Goal: Information Seeking & Learning: Find specific fact

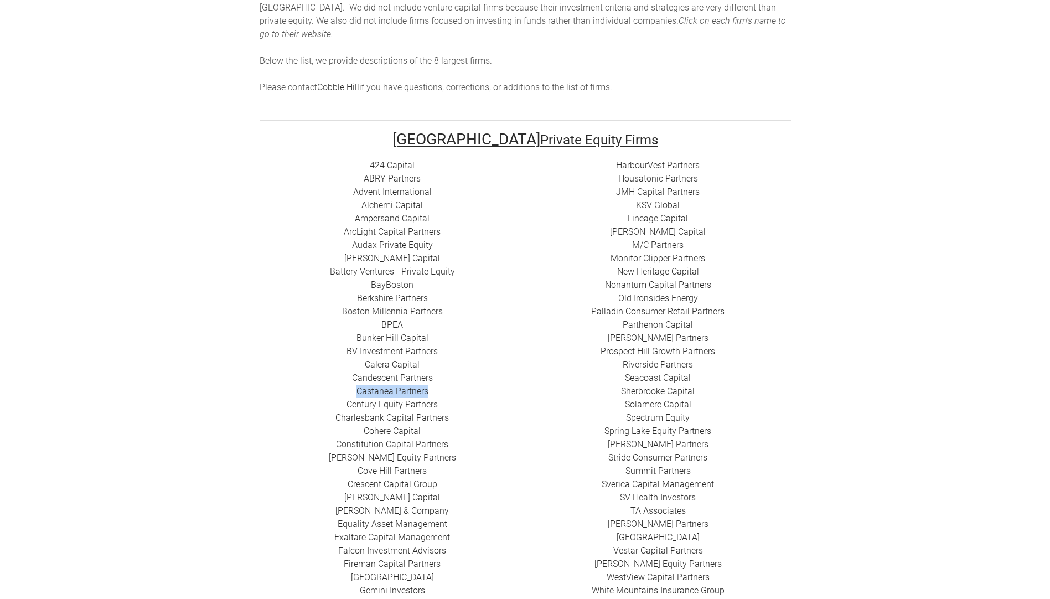
drag, startPoint x: 367, startPoint y: 404, endPoint x: 280, endPoint y: 407, distance: 86.9
click at [280, 407] on div "424 Capital ​ABRY Partners Advent International Alchemi Capital ​Ampersand Capi…" at bounding box center [393, 391] width 266 height 465
copy link "​Castanea Partners"
drag, startPoint x: 377, startPoint y: 417, endPoint x: 278, endPoint y: 424, distance: 99.9
click at [278, 424] on div "424 Capital ​ABRY Partners Advent International Alchemi Capital ​Ampersand Capi…" at bounding box center [393, 391] width 266 height 465
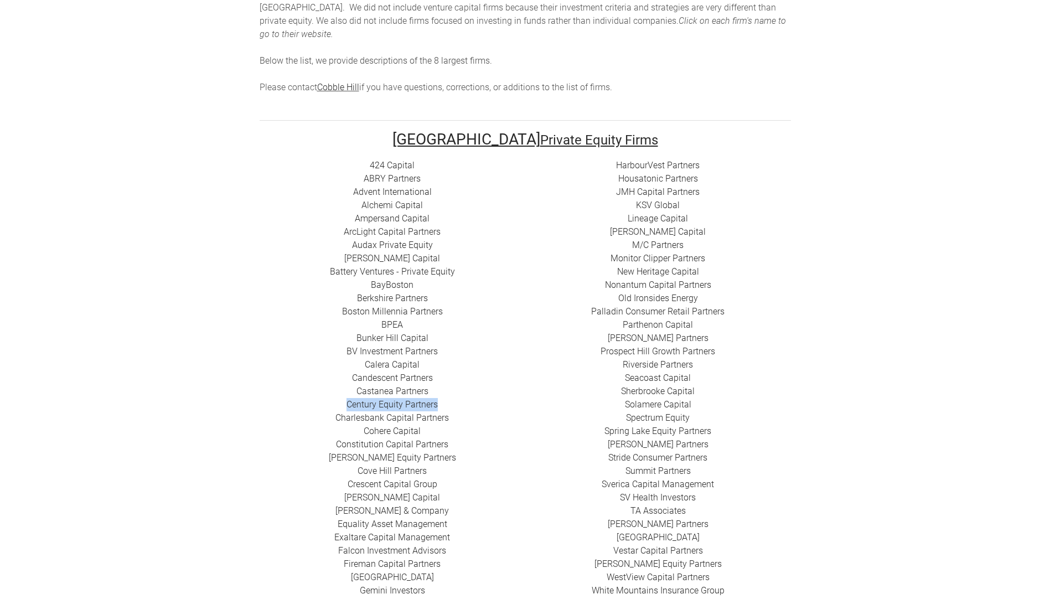
copy link "​Century Equity Partners"
drag, startPoint x: 387, startPoint y: 431, endPoint x: 270, endPoint y: 435, distance: 117.4
click at [270, 435] on div "424 Capital ​ABRY Partners Advent International Alchemi Capital ​Ampersand Capi…" at bounding box center [393, 391] width 266 height 465
copy link "Charlesbank Capital Partners"
drag, startPoint x: 364, startPoint y: 440, endPoint x: 290, endPoint y: 448, distance: 74.6
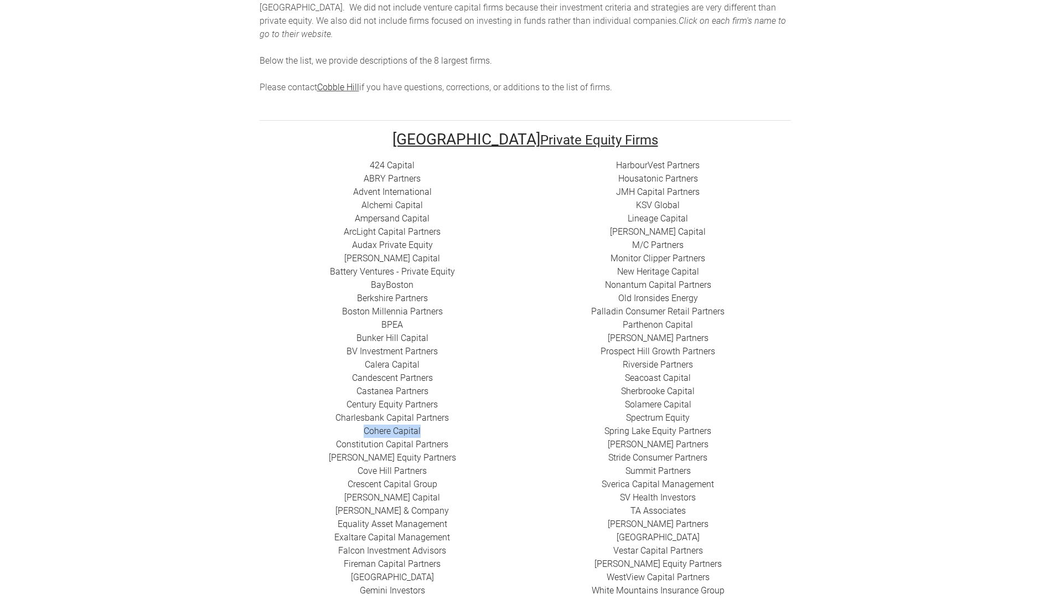
click at [290, 448] on div "424 Capital ​ABRY Partners Advent International Alchemi Capital ​Ampersand Capi…" at bounding box center [393, 391] width 266 height 465
copy div "​ Cohere Capital"
drag, startPoint x: 386, startPoint y: 461, endPoint x: 265, endPoint y: 461, distance: 120.7
click at [265, 461] on div "424 Capital ​ABRY Partners Advent International Alchemi Capital ​Ampersand Capi…" at bounding box center [393, 391] width 266 height 465
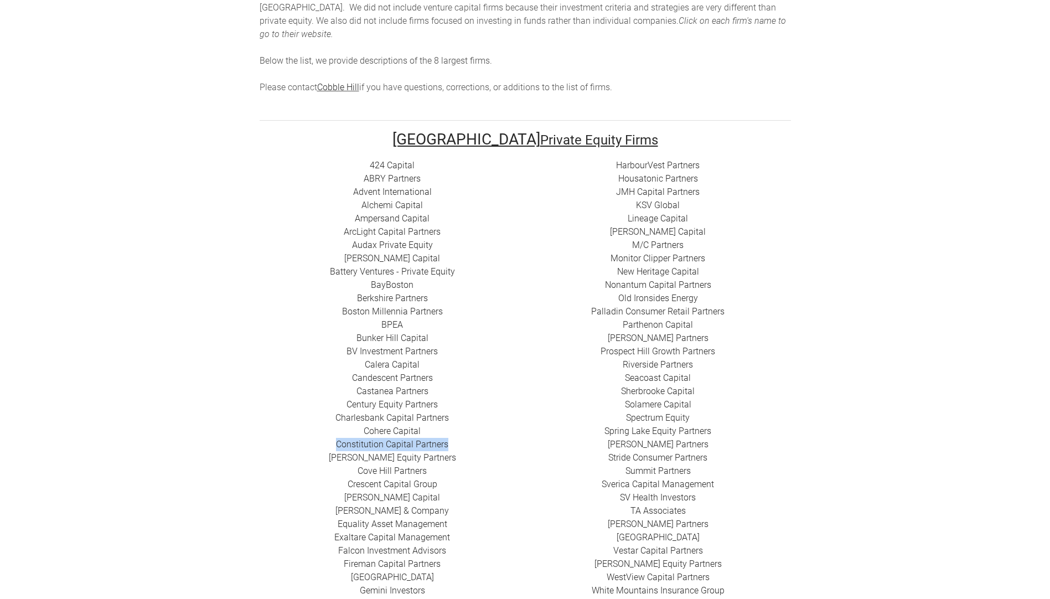
copy link "Constitution Capital Partners"
drag, startPoint x: 375, startPoint y: 472, endPoint x: 281, endPoint y: 468, distance: 94.2
click at [281, 468] on div "424 Capital ​ABRY Partners Advent International Alchemi Capital ​Ampersand Capi…" at bounding box center [393, 391] width 266 height 465
copy link "​[PERSON_NAME] Equity Partners"
drag, startPoint x: 355, startPoint y: 488, endPoint x: 268, endPoint y: 482, distance: 87.1
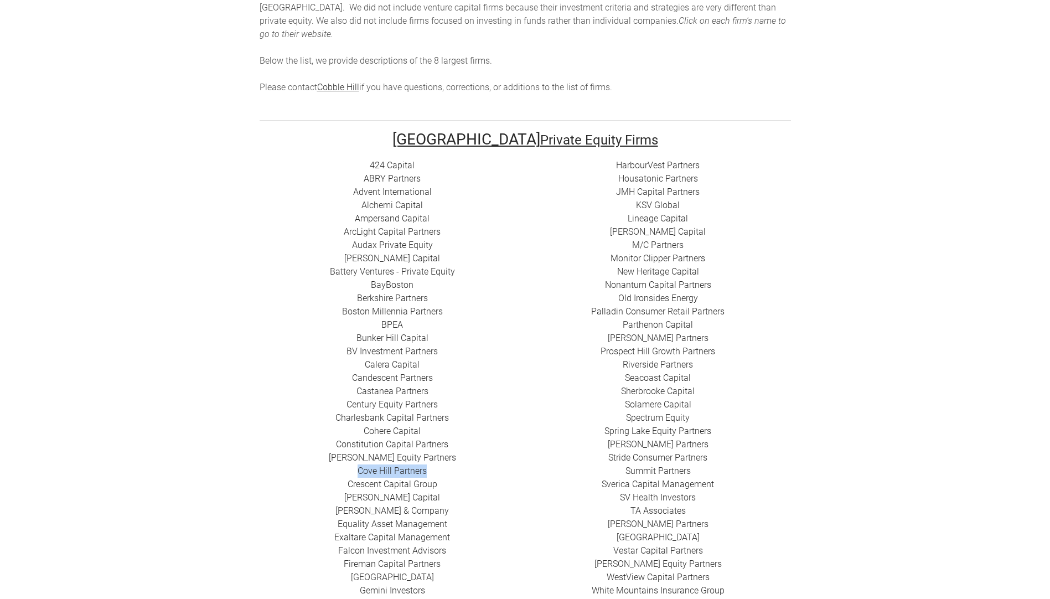
click at [268, 482] on div "424 Capital ​ABRY Partners Advent International Alchemi Capital ​Ampersand Capi…" at bounding box center [393, 391] width 266 height 465
copy link "Cove Hill Partners"
drag, startPoint x: 379, startPoint y: 495, endPoint x: 281, endPoint y: 503, distance: 98.3
click at [281, 503] on div "424 Capital ​ABRY Partners Advent International Alchemi Capital ​Ampersand Capi…" at bounding box center [393, 391] width 266 height 465
copy link "​Crescent Capital Group"
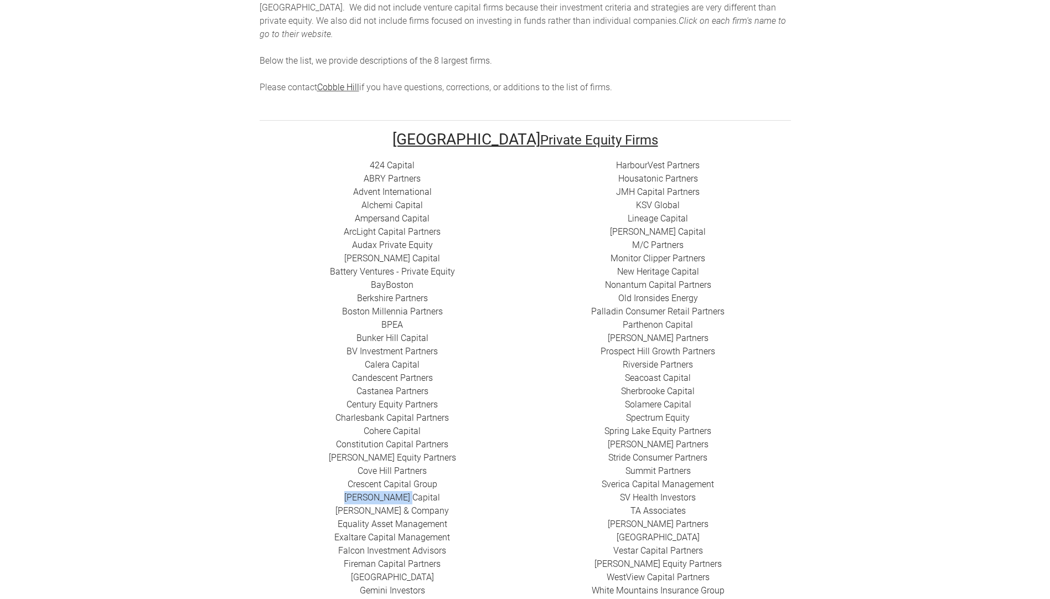
drag, startPoint x: 366, startPoint y: 513, endPoint x: 297, endPoint y: 513, distance: 69.2
click at [297, 513] on div "424 Capital ​ABRY Partners Advent International Alchemi Capital ​Ampersand Capi…" at bounding box center [393, 391] width 266 height 465
copy link "[PERSON_NAME] Capital"
drag, startPoint x: 377, startPoint y: 526, endPoint x: 280, endPoint y: 529, distance: 97.4
click at [280, 529] on div "424 Capital ​ABRY Partners Advent International Alchemi Capital ​Ampersand Capi…" at bounding box center [393, 391] width 266 height 465
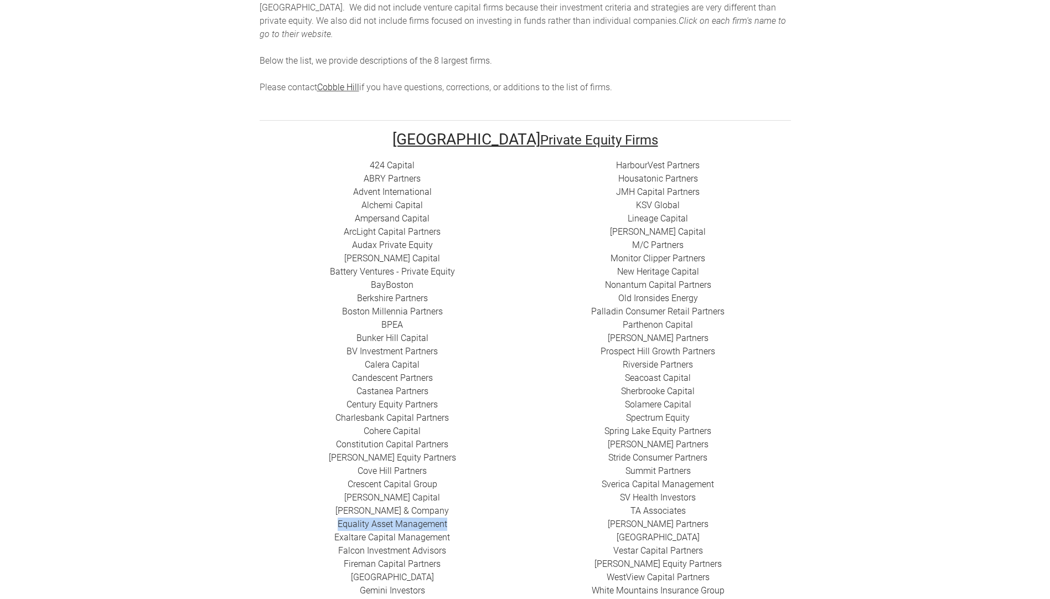
drag, startPoint x: 393, startPoint y: 540, endPoint x: 272, endPoint y: 542, distance: 121.2
click at [272, 542] on div "424 Capital ​ABRY Partners Advent International Alchemi Capital ​Ampersand Capi…" at bounding box center [393, 391] width 266 height 465
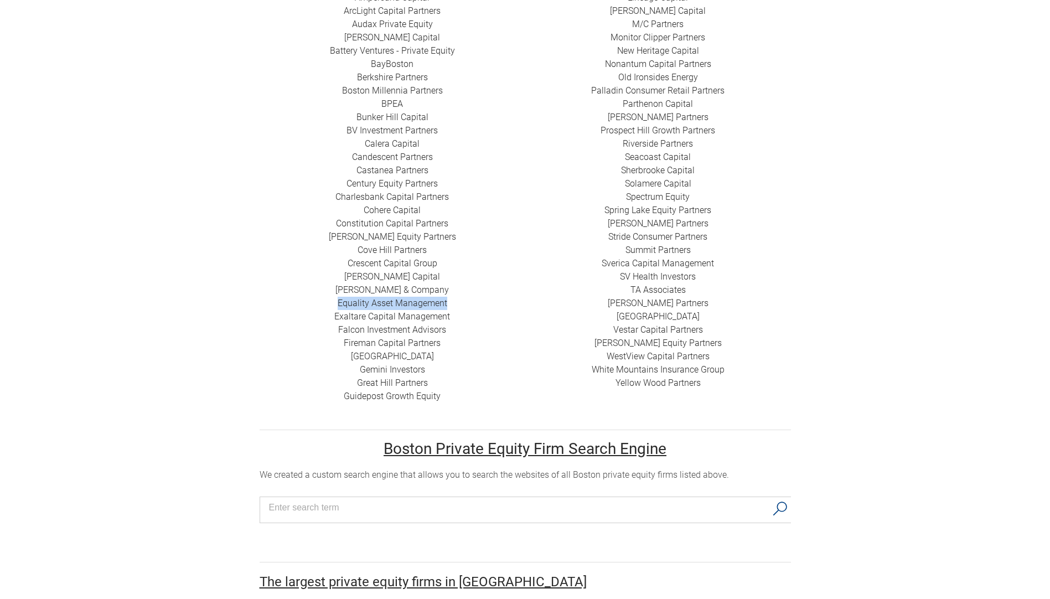
scroll to position [387, 0]
click at [393, 328] on div "424 Capital ​ABRY Partners Advent International Alchemi Capital ​Ampersand Capi…" at bounding box center [393, 169] width 266 height 465
drag, startPoint x: 391, startPoint y: 330, endPoint x: 269, endPoint y: 331, distance: 121.8
click at [269, 331] on div "424 Capital ​ABRY Partners Advent International Alchemi Capital ​Ampersand Capi…" at bounding box center [393, 169] width 266 height 465
drag, startPoint x: 389, startPoint y: 343, endPoint x: 266, endPoint y: 343, distance: 122.3
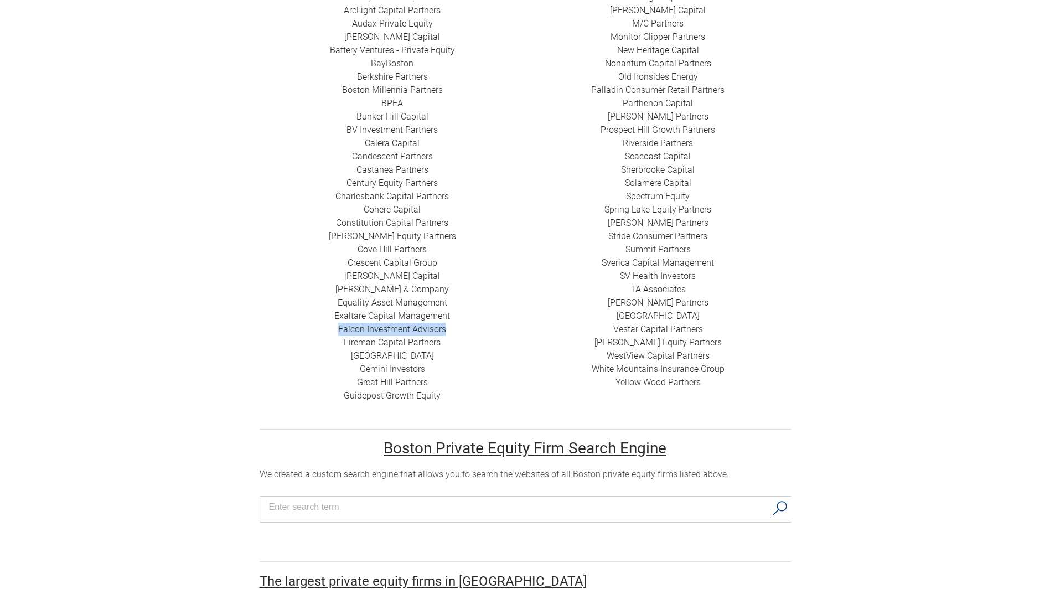
click at [266, 343] on div "424 Capital ​ABRY Partners Advent International Alchemi Capital ​Ampersand Capi…" at bounding box center [393, 169] width 266 height 465
drag, startPoint x: 380, startPoint y: 354, endPoint x: 266, endPoint y: 354, distance: 114.0
click at [266, 354] on div "424 Capital ​ABRY Partners Advent International Alchemi Capital ​Ampersand Capi…" at bounding box center [393, 169] width 266 height 465
drag, startPoint x: 376, startPoint y: 372, endPoint x: 285, endPoint y: 369, distance: 90.8
click at [285, 369] on div "424 Capital ​ABRY Partners Advent International Alchemi Capital ​Ampersand Capi…" at bounding box center [393, 169] width 266 height 465
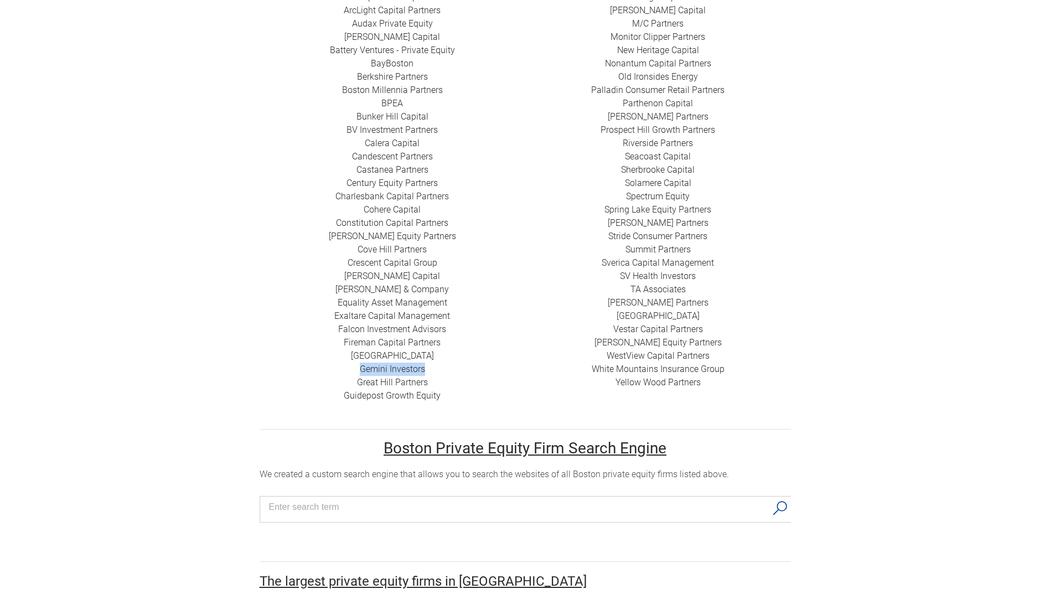
drag, startPoint x: 371, startPoint y: 382, endPoint x: 291, endPoint y: 383, distance: 80.3
click at [291, 383] on div "424 Capital ​ABRY Partners Advent International Alchemi Capital ​Ampersand Capi…" at bounding box center [393, 169] width 266 height 465
drag, startPoint x: 374, startPoint y: 397, endPoint x: 283, endPoint y: 392, distance: 90.9
click at [283, 392] on div "424 Capital ​ABRY Partners Advent International Alchemi Capital ​Ampersand Capi…" at bounding box center [393, 169] width 266 height 465
drag, startPoint x: 344, startPoint y: 394, endPoint x: 276, endPoint y: 422, distance: 74.0
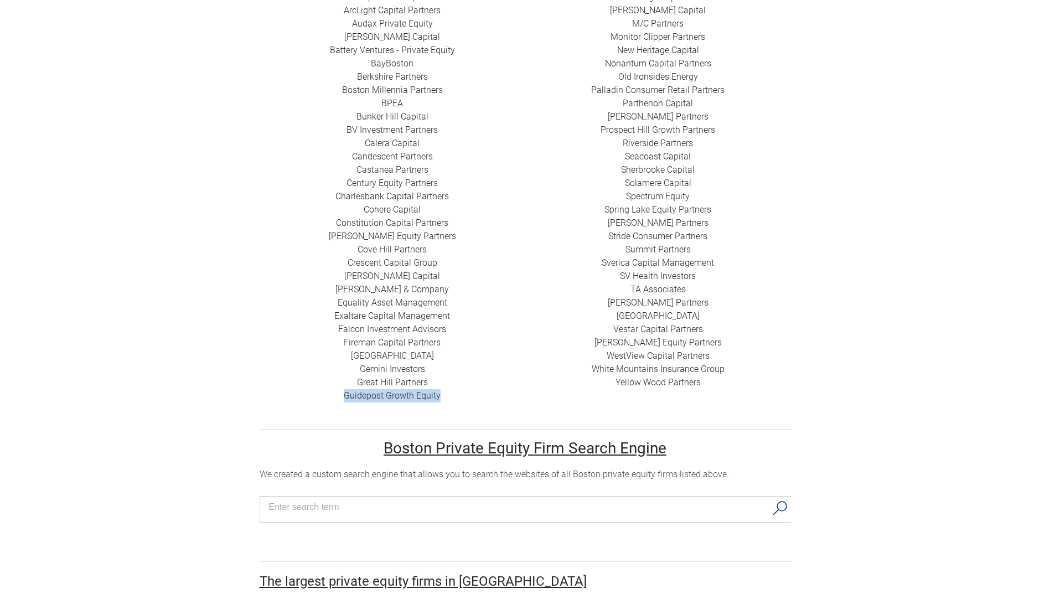
click at [276, 417] on td "424 Capital ​ABRY Partners Advent International Alchemi Capital ​Ampersand Capi…" at bounding box center [393, 177] width 266 height 480
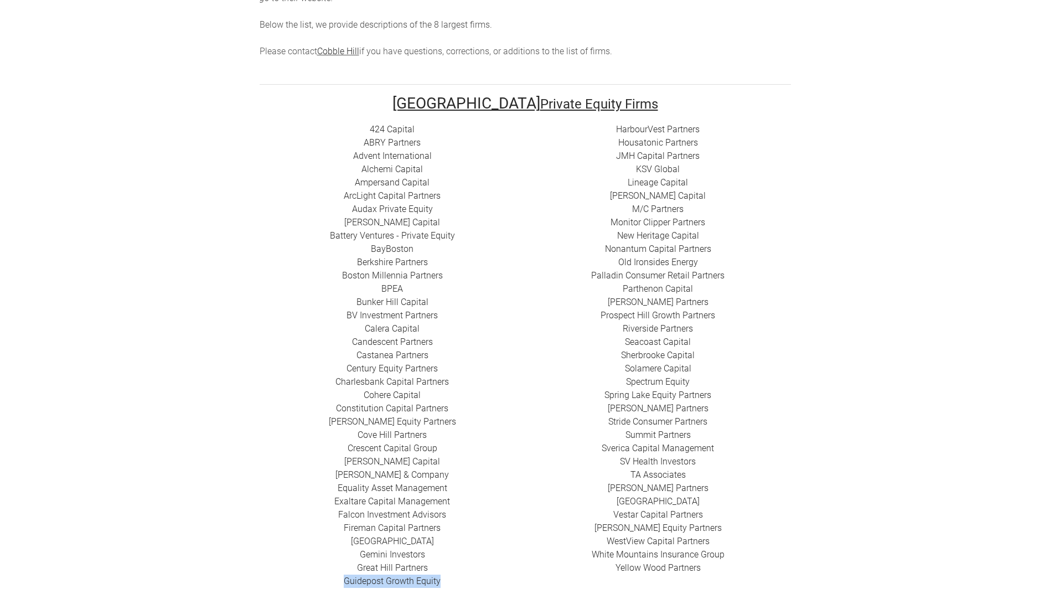
scroll to position [221, 0]
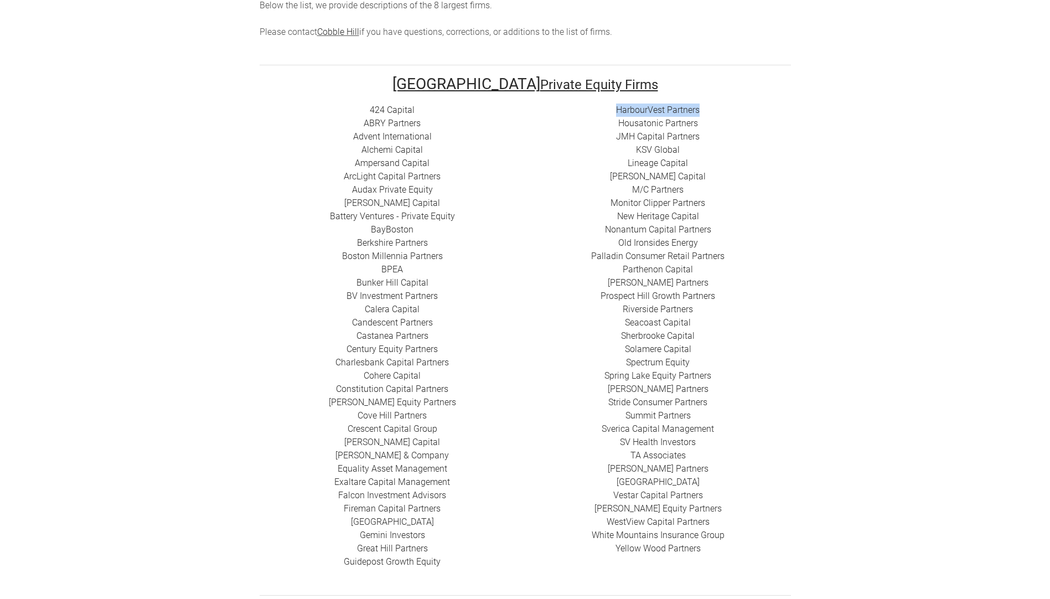
drag, startPoint x: 506, startPoint y: 128, endPoint x: 423, endPoint y: 136, distance: 82.8
click at [525, 136] on div "HarbourVest Partners Housatonic Partners ​JMH Capital Partners ​KSV Global Line…" at bounding box center [658, 330] width 266 height 452
drag, startPoint x: 506, startPoint y: 142, endPoint x: 423, endPoint y: 146, distance: 82.6
click at [525, 146] on div "HarbourVest Partners Housatonic Partners ​JMH Capital Partners ​KSV Global Line…" at bounding box center [658, 330] width 266 height 452
drag, startPoint x: 507, startPoint y: 153, endPoint x: 422, endPoint y: 154, distance: 84.7
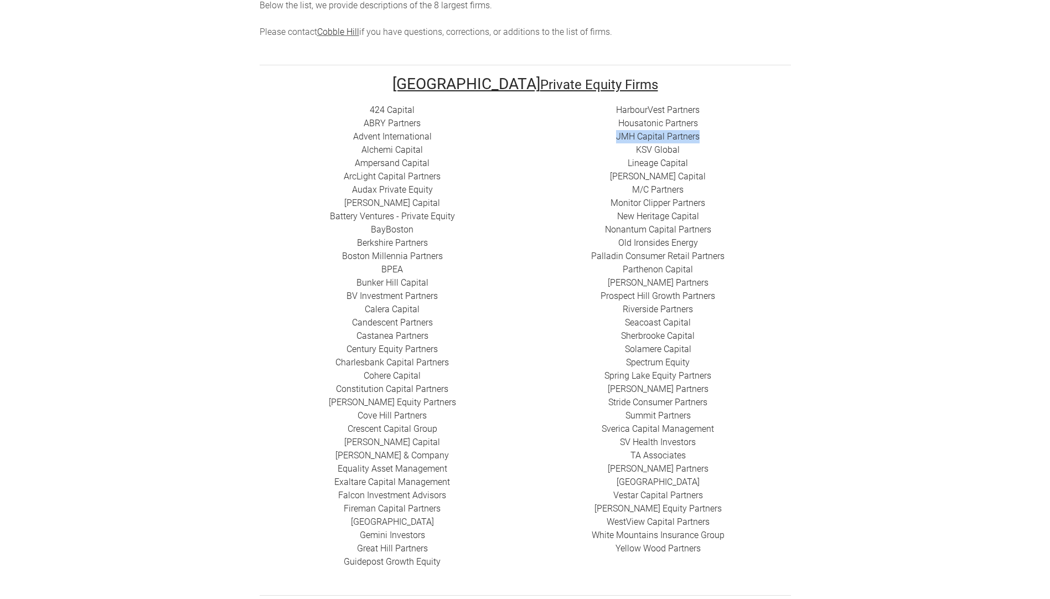
click at [525, 154] on div "HarbourVest Partners Housatonic Partners ​JMH Capital Partners ​KSV Global Line…" at bounding box center [658, 330] width 266 height 452
drag, startPoint x: 487, startPoint y: 175, endPoint x: 442, endPoint y: 173, distance: 44.9
click at [525, 173] on div "HarbourVest Partners Housatonic Partners ​JMH Capital Partners ​KSV Global Line…" at bounding box center [658, 330] width 266 height 452
drag, startPoint x: 495, startPoint y: 182, endPoint x: 431, endPoint y: 187, distance: 65.0
click at [525, 187] on div "HarbourVest Partners Housatonic Partners ​JMH Capital Partners ​KSV Global Line…" at bounding box center [658, 330] width 266 height 452
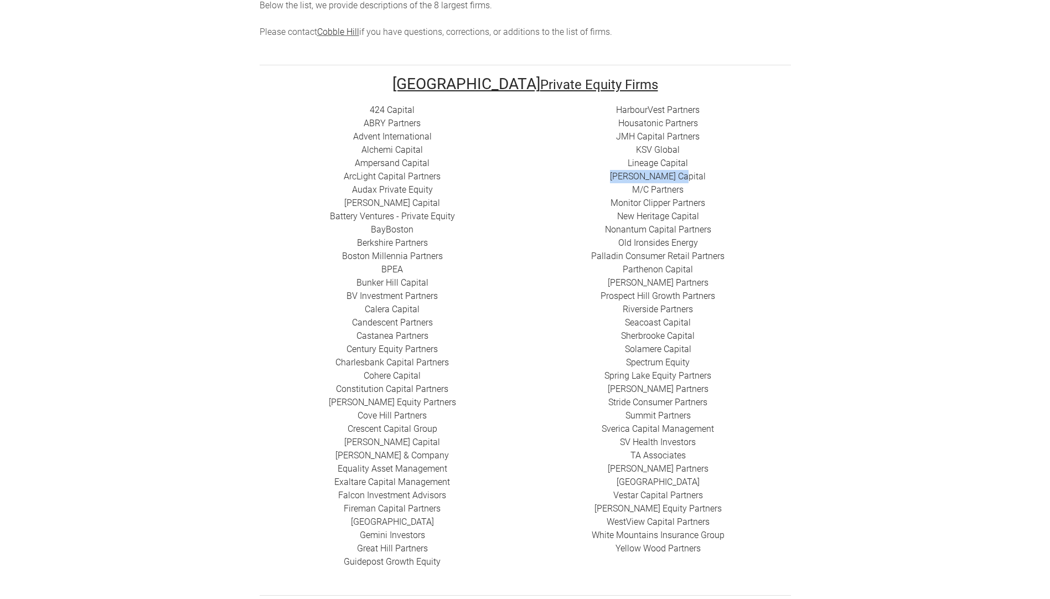
drag, startPoint x: 507, startPoint y: 200, endPoint x: 431, endPoint y: 202, distance: 75.9
click at [525, 202] on div "HarbourVest Partners Housatonic Partners ​JMH Capital Partners ​KSV Global Line…" at bounding box center [658, 330] width 266 height 452
drag, startPoint x: 498, startPoint y: 208, endPoint x: 427, endPoint y: 209, distance: 71.4
click at [525, 209] on div "HarbourVest Partners Housatonic Partners ​JMH Capital Partners ​KSV Global Line…" at bounding box center [658, 330] width 266 height 452
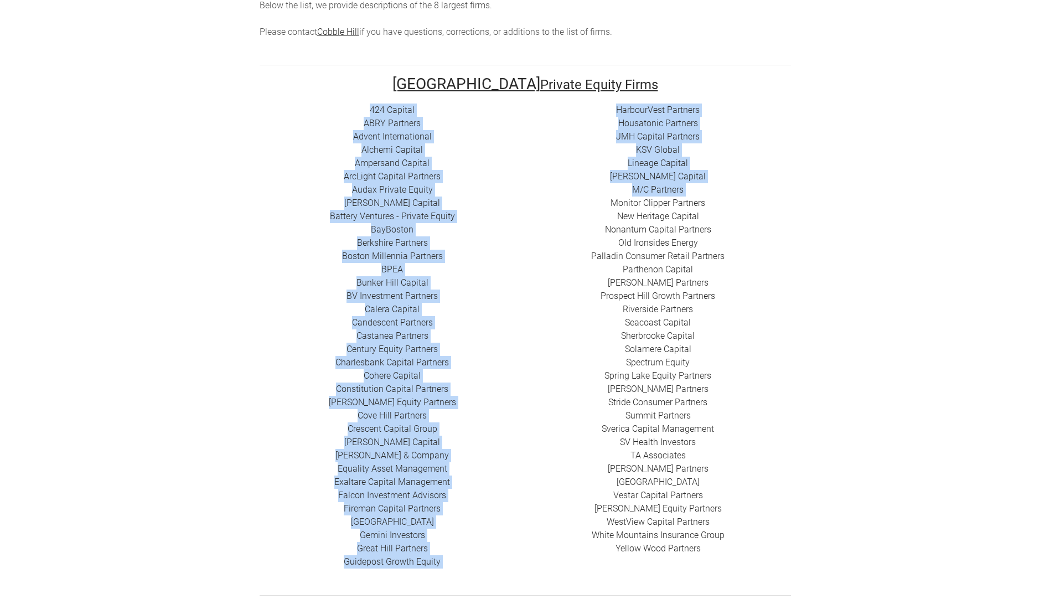
drag, startPoint x: 533, startPoint y: 223, endPoint x: 412, endPoint y: 221, distance: 121.2
click at [412, 221] on div "424 Capital ​ABRY Partners Advent International Alchemi Capital ​Ampersand Capi…" at bounding box center [525, 344] width 531 height 480
drag, startPoint x: 412, startPoint y: 221, endPoint x: 630, endPoint y: 242, distance: 219.6
click at [650, 253] on div "424 Capital ​ABRY Partners Advent International Alchemi Capital ​Ampersand Capi…" at bounding box center [525, 344] width 531 height 480
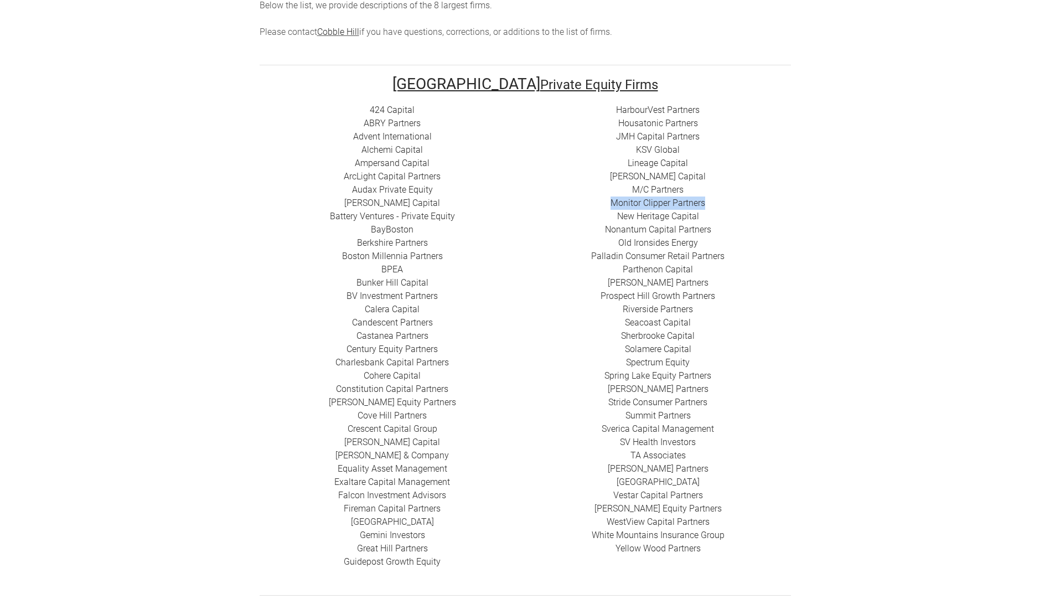
drag, startPoint x: 495, startPoint y: 226, endPoint x: 402, endPoint y: 226, distance: 92.4
click at [525, 226] on div "HarbourVest Partners Housatonic Partners ​JMH Capital Partners ​KSV Global Line…" at bounding box center [658, 330] width 266 height 452
